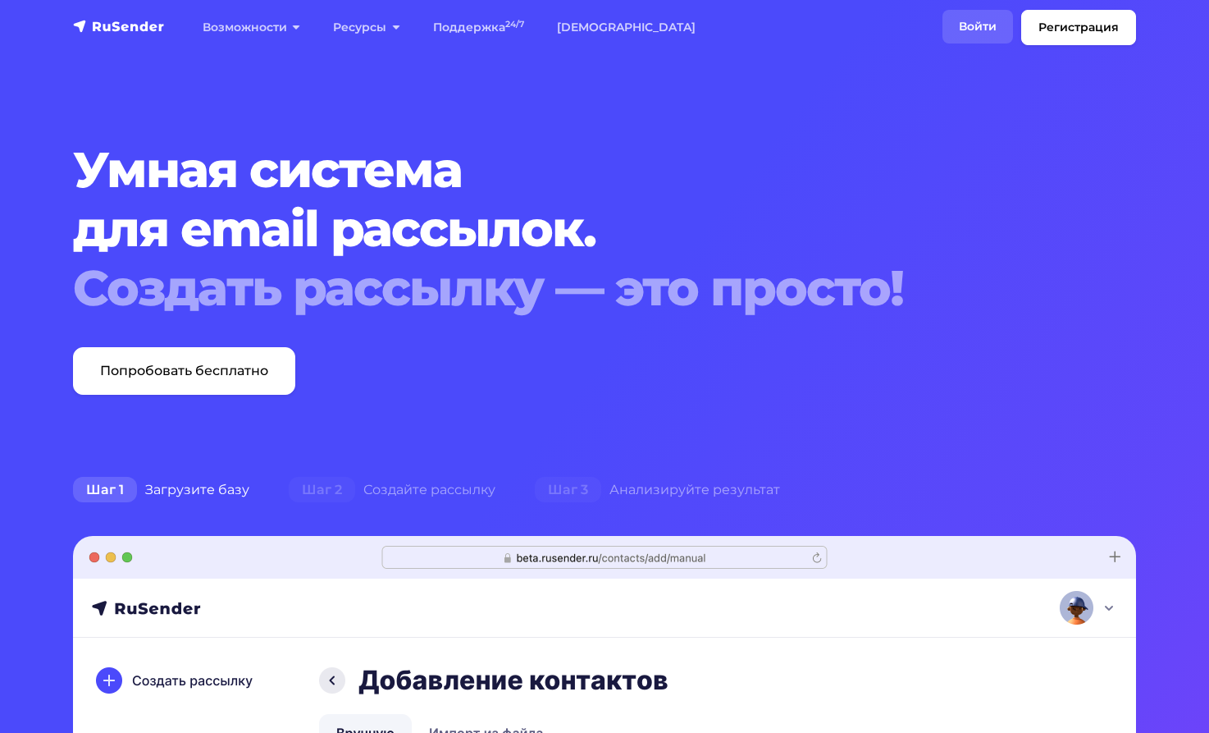
click at [970, 23] on link "Войти" at bounding box center [978, 27] width 71 height 34
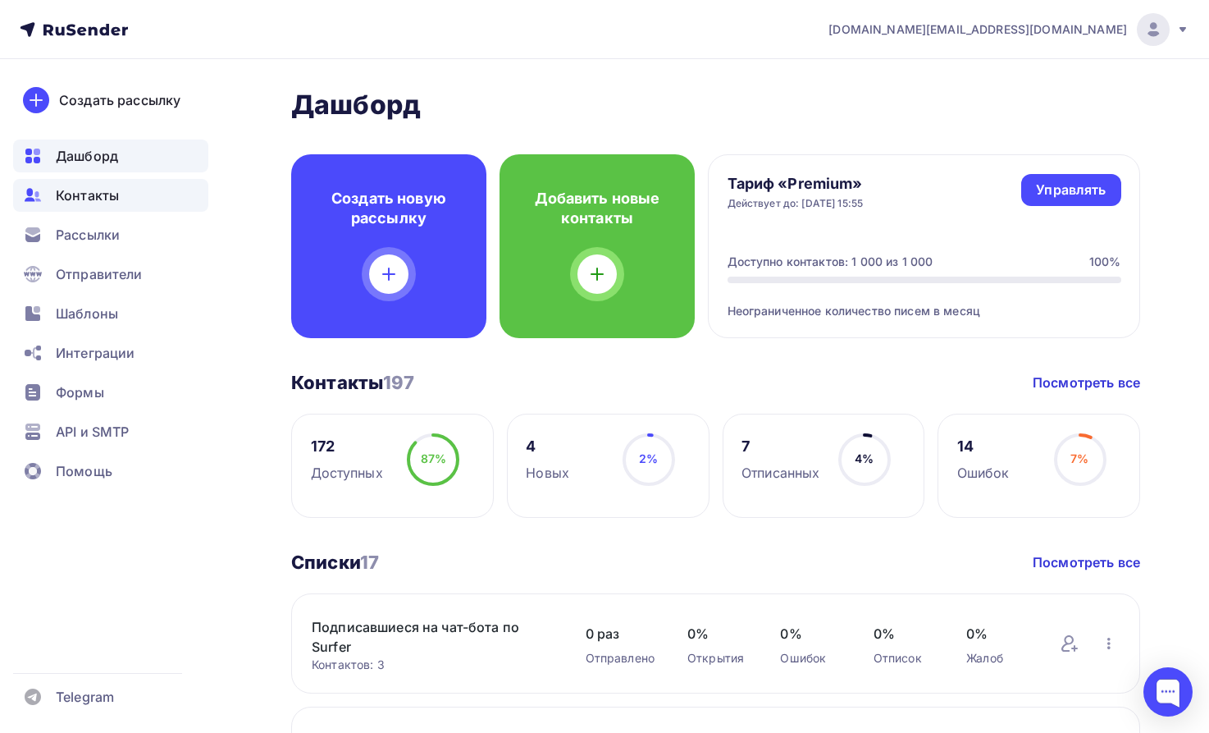
click at [110, 195] on span "Контакты" at bounding box center [87, 195] width 63 height 20
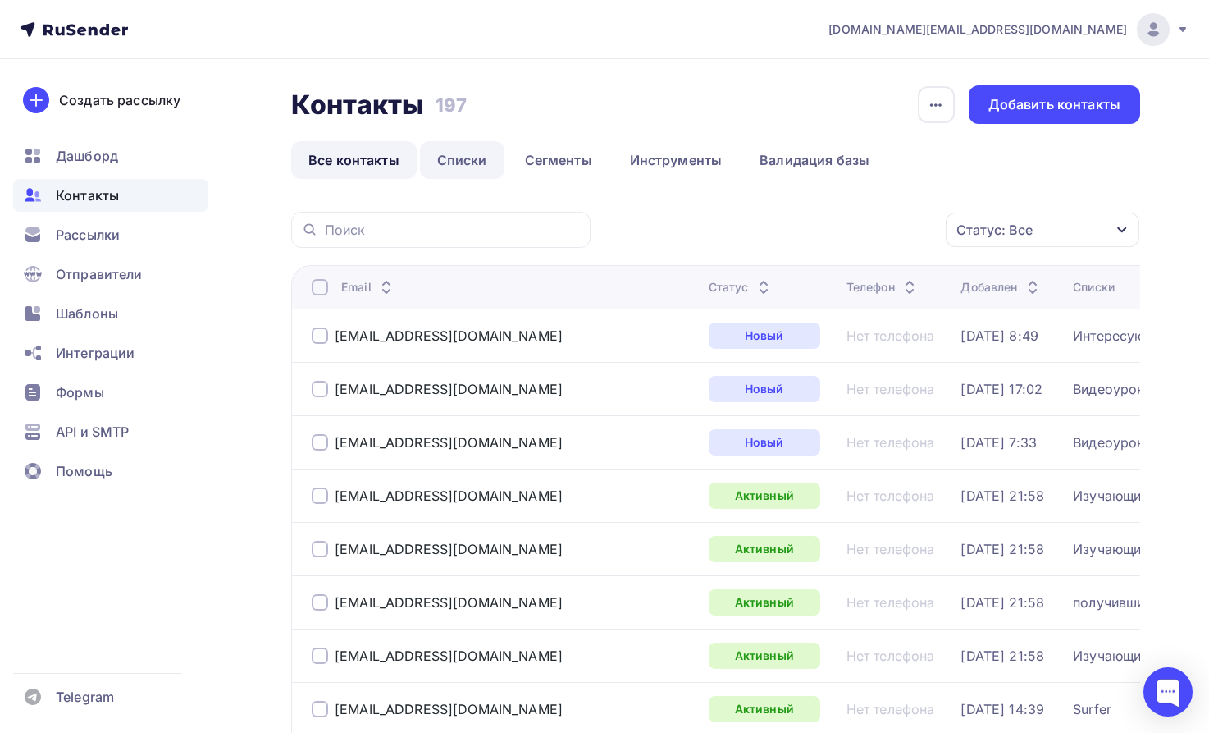
click at [472, 161] on link "Списки" at bounding box center [462, 160] width 84 height 38
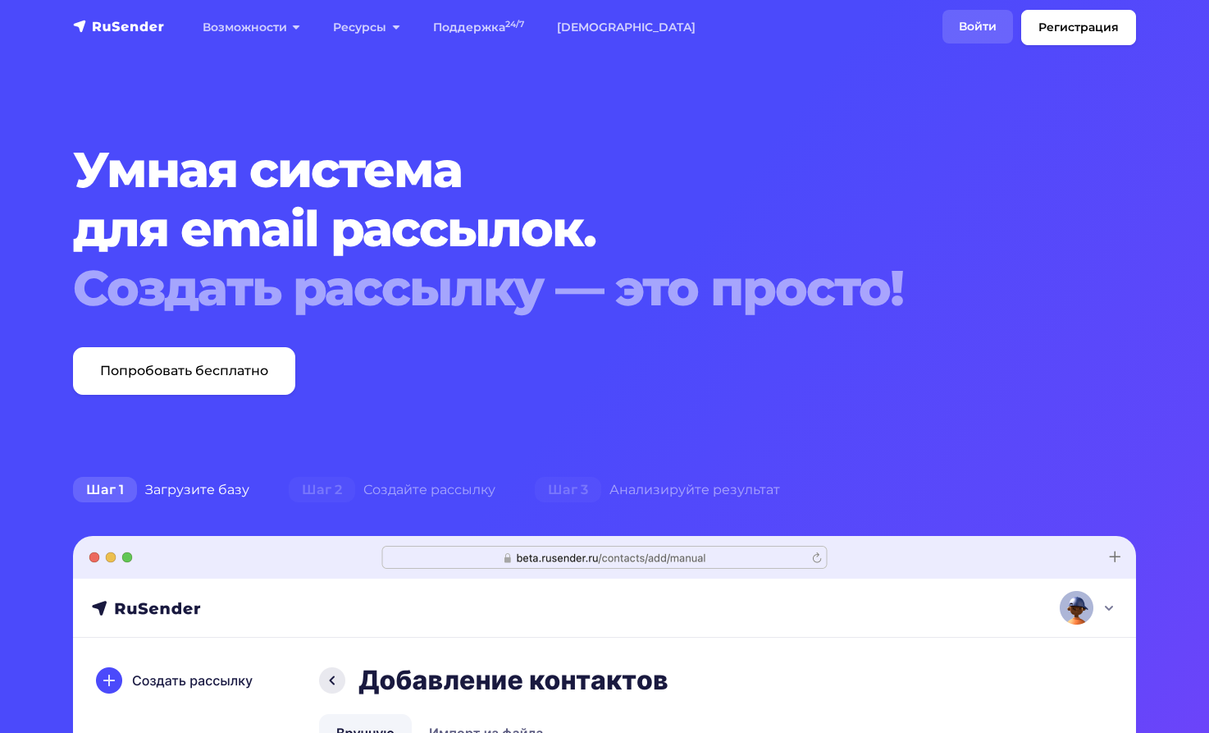
click at [980, 24] on link "Войти" at bounding box center [978, 27] width 71 height 34
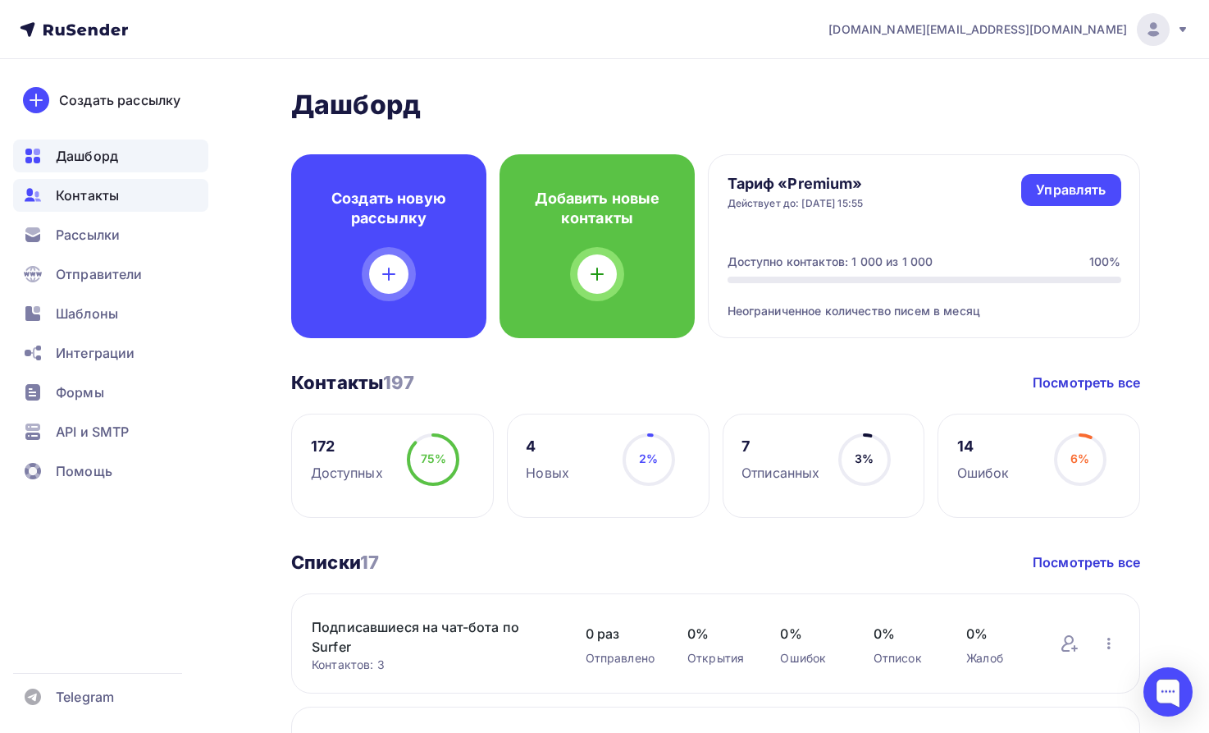
click at [87, 198] on span "Контакты" at bounding box center [87, 195] width 63 height 20
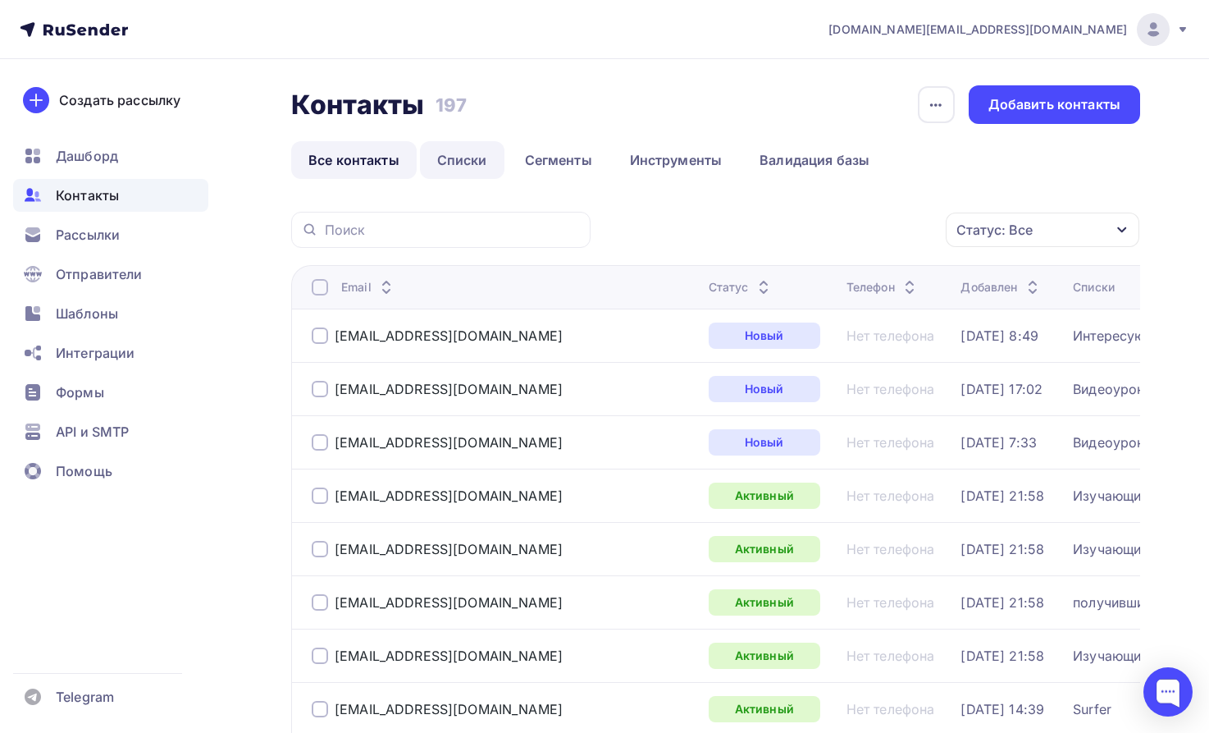
click at [470, 160] on link "Списки" at bounding box center [462, 160] width 84 height 38
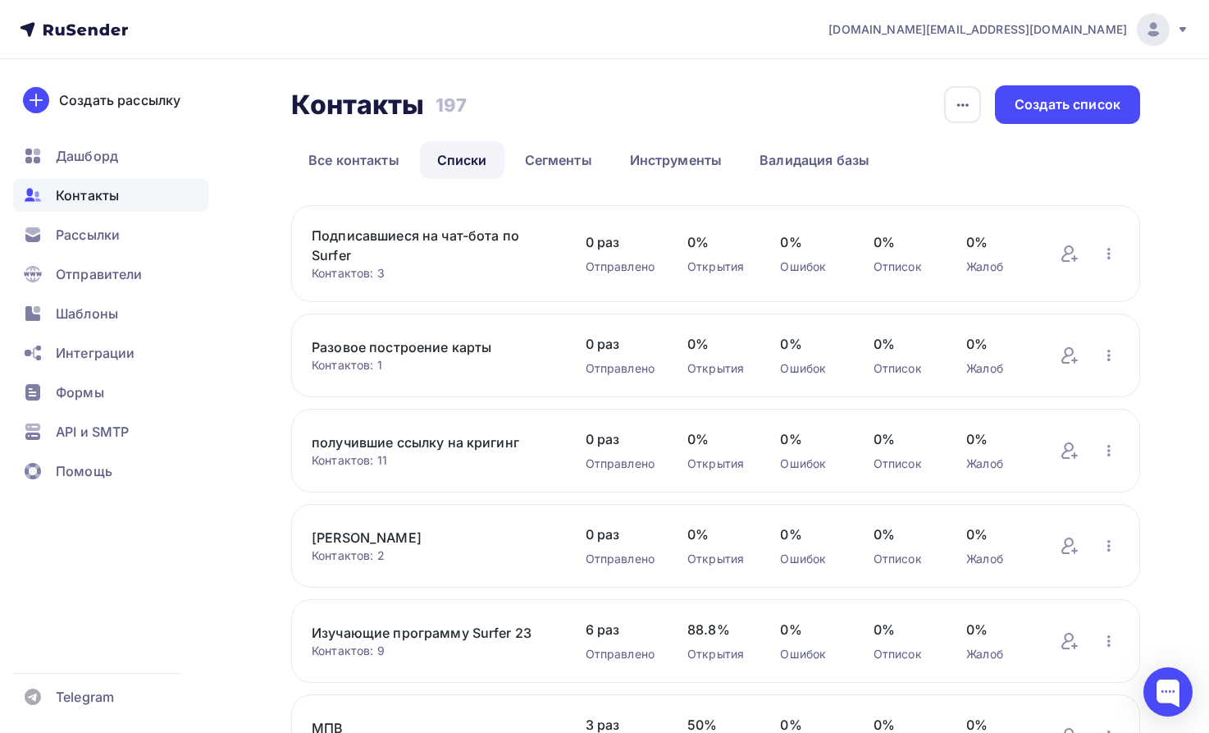
click at [422, 239] on link "Подписавшиеся на чат-бота по Surfer" at bounding box center [432, 245] width 241 height 39
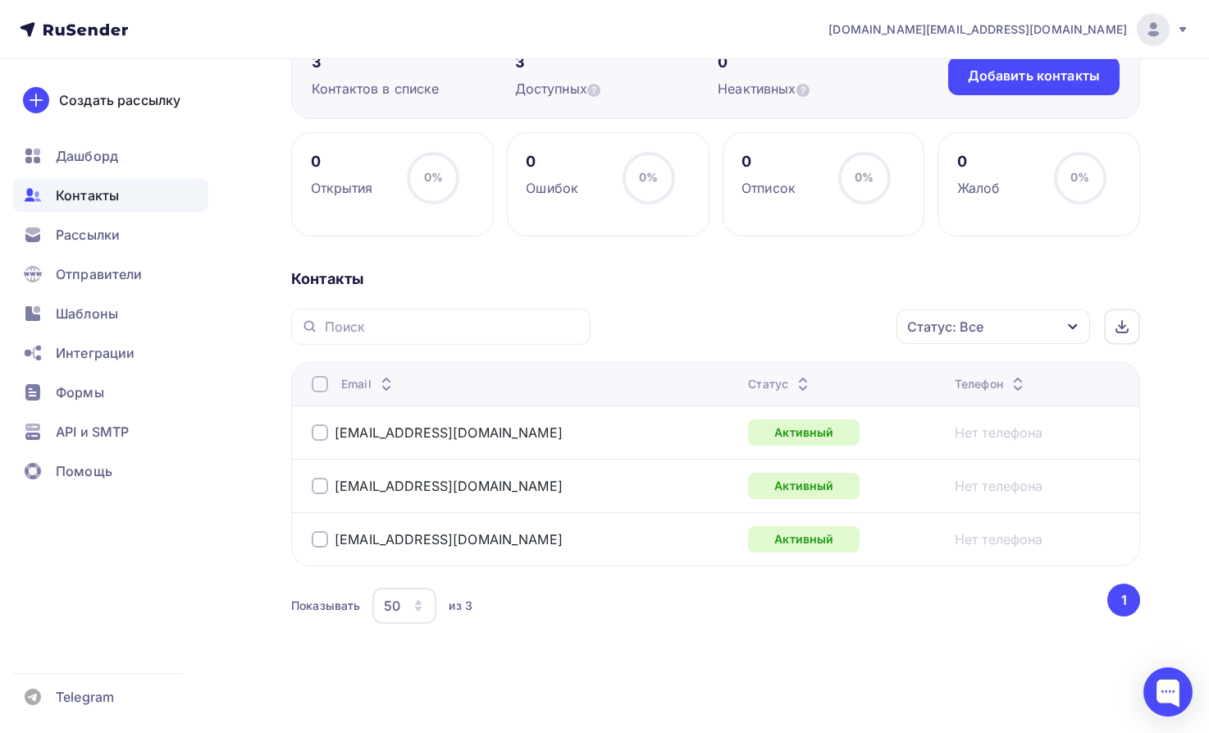
scroll to position [173, 0]
